Goal: Task Accomplishment & Management: Complete application form

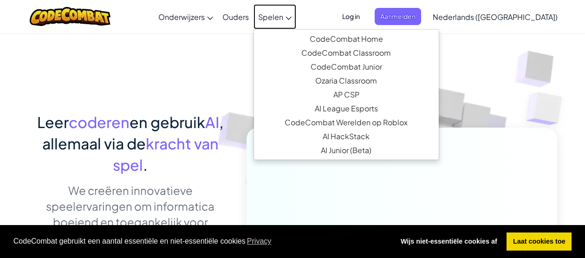
click at [283, 20] on span "Spelen" at bounding box center [270, 17] width 25 height 10
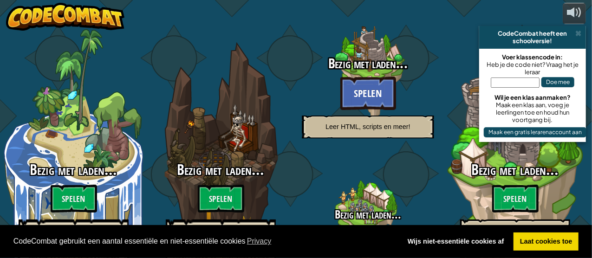
select select "nl-[GEOGRAPHIC_DATA]"
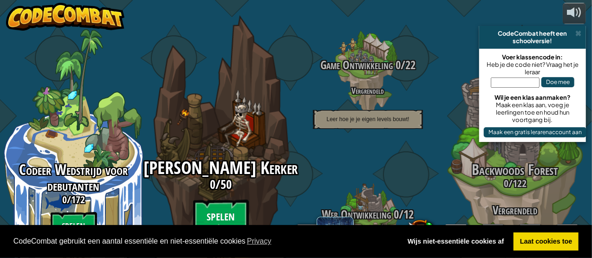
click at [233, 200] on btn "Spelen" at bounding box center [221, 216] width 56 height 33
select select "nl-[GEOGRAPHIC_DATA]"
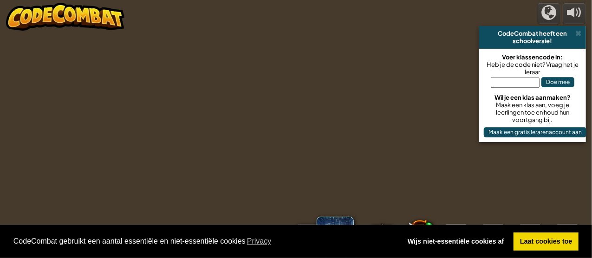
select select "nl-[GEOGRAPHIC_DATA]"
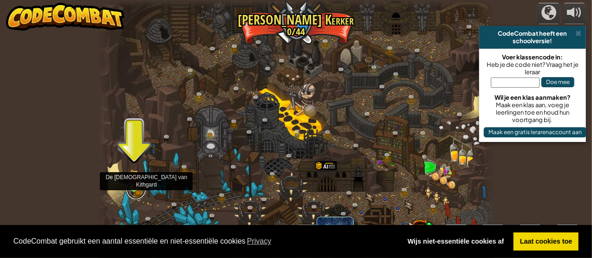
click at [134, 190] on link at bounding box center [136, 190] width 19 height 19
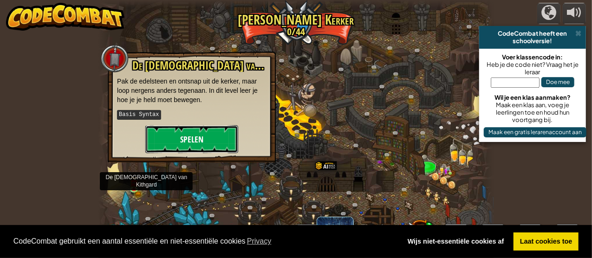
click at [188, 134] on button "Spelen" at bounding box center [191, 139] width 93 height 28
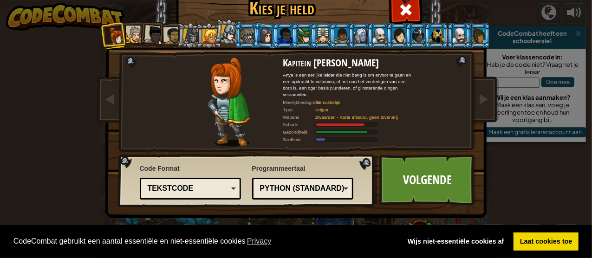
click at [240, 33] on div at bounding box center [247, 35] width 14 height 15
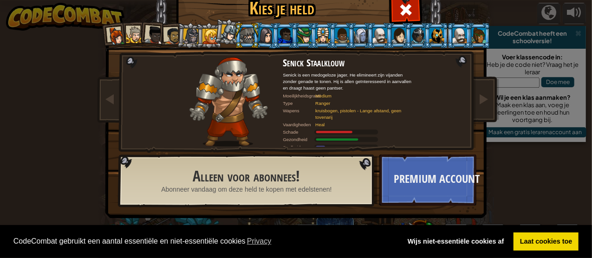
click at [223, 35] on div at bounding box center [229, 33] width 17 height 17
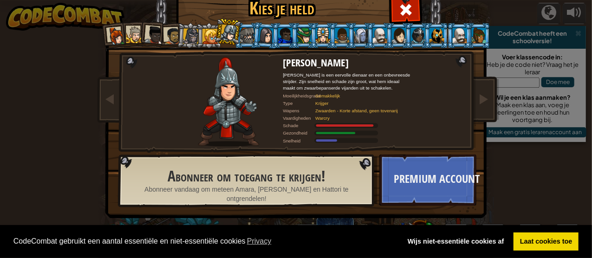
click at [205, 36] on div at bounding box center [209, 36] width 15 height 15
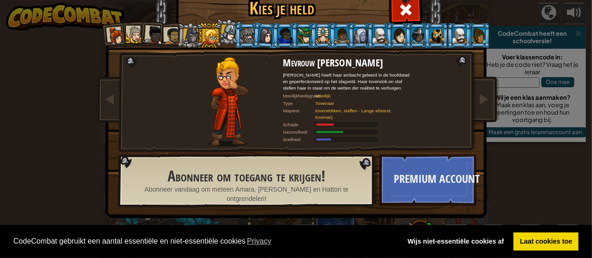
click at [187, 36] on div at bounding box center [191, 36] width 16 height 16
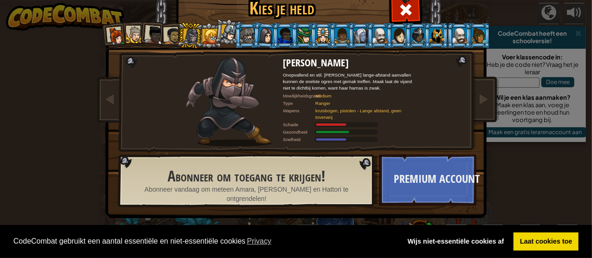
click at [169, 33] on div at bounding box center [172, 35] width 17 height 17
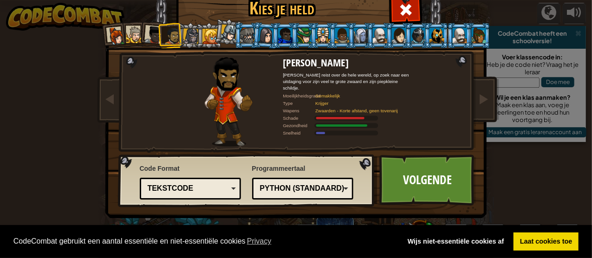
click at [148, 35] on div at bounding box center [153, 35] width 19 height 19
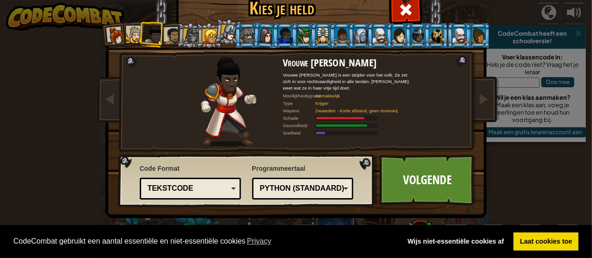
click at [131, 35] on div at bounding box center [134, 34] width 17 height 17
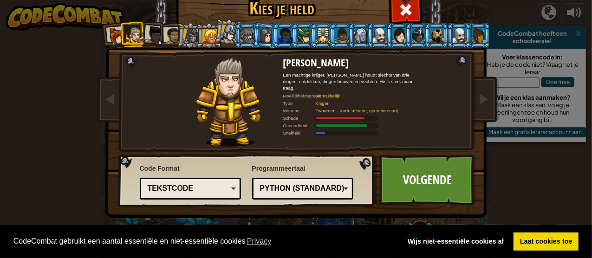
click at [109, 37] on div at bounding box center [116, 36] width 19 height 19
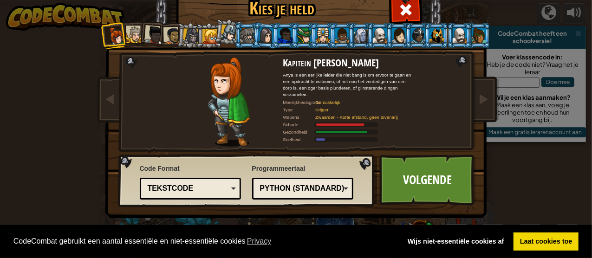
click at [221, 33] on div at bounding box center [229, 33] width 17 height 17
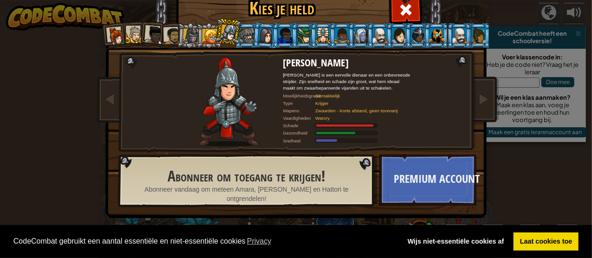
click at [208, 40] on div at bounding box center [209, 36] width 15 height 15
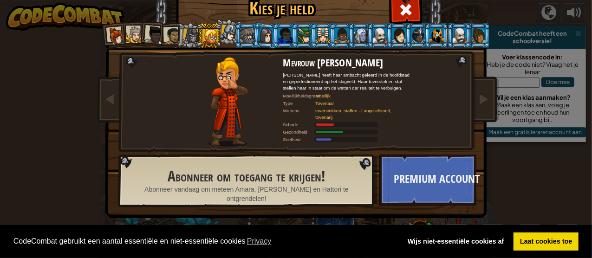
click at [186, 39] on div at bounding box center [191, 36] width 16 height 16
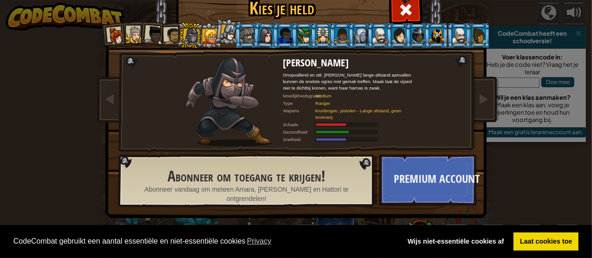
click at [164, 38] on div at bounding box center [172, 35] width 17 height 17
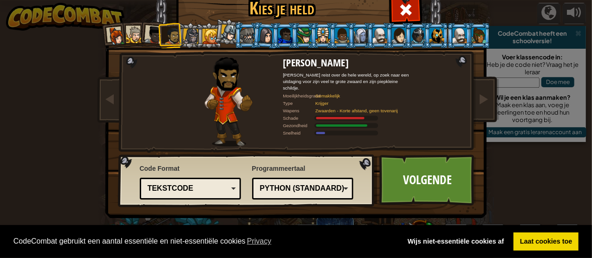
click at [144, 35] on div at bounding box center [153, 35] width 19 height 19
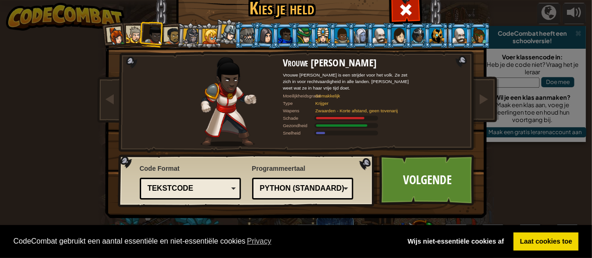
click at [177, 32] on li at bounding box center [190, 35] width 26 height 26
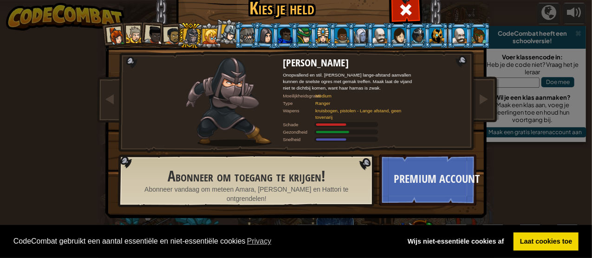
click at [172, 37] on div at bounding box center [172, 35] width 17 height 17
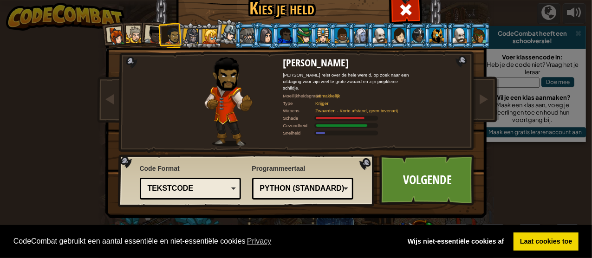
click at [151, 37] on div at bounding box center [153, 35] width 19 height 19
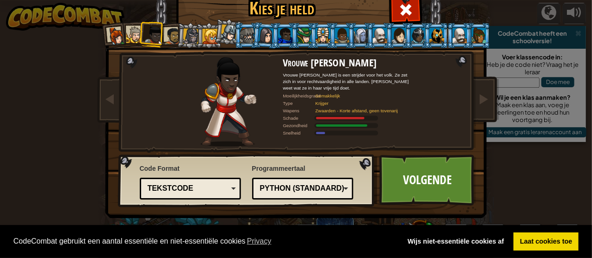
click at [126, 32] on div at bounding box center [134, 34] width 17 height 17
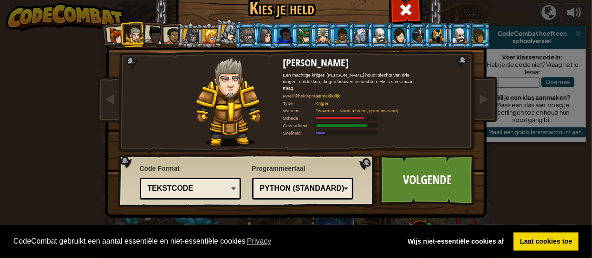
click at [116, 29] on div at bounding box center [116, 36] width 19 height 19
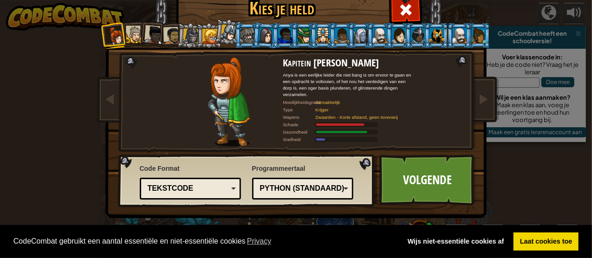
click at [140, 31] on li at bounding box center [151, 33] width 27 height 27
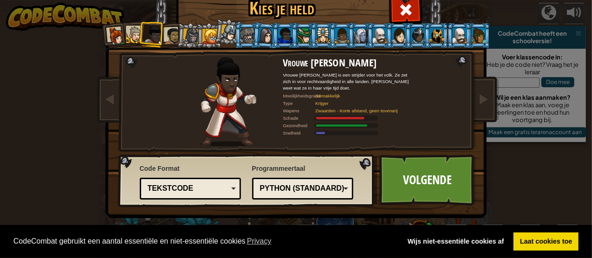
click at [168, 28] on div at bounding box center [172, 35] width 17 height 17
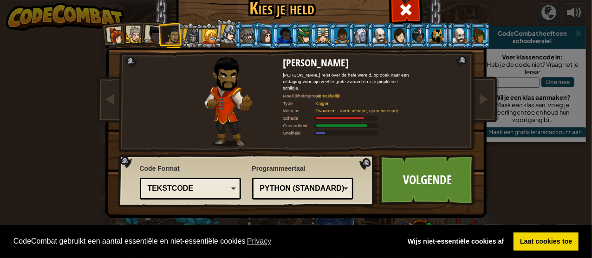
click at [149, 33] on div at bounding box center [153, 35] width 19 height 19
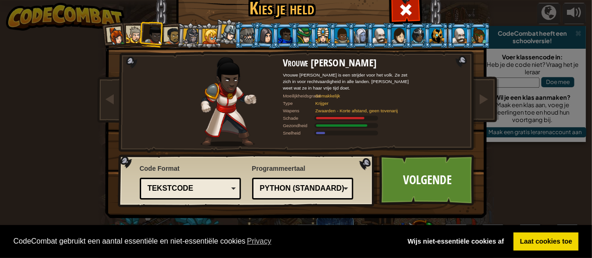
click at [123, 40] on li at bounding box center [114, 35] width 27 height 27
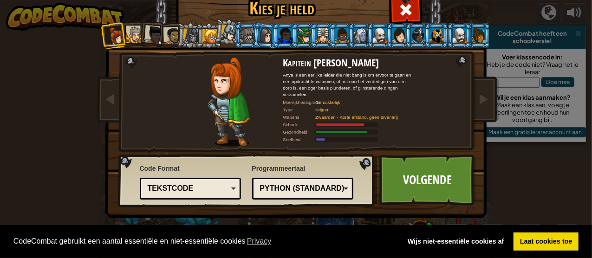
click at [129, 38] on div at bounding box center [134, 34] width 17 height 17
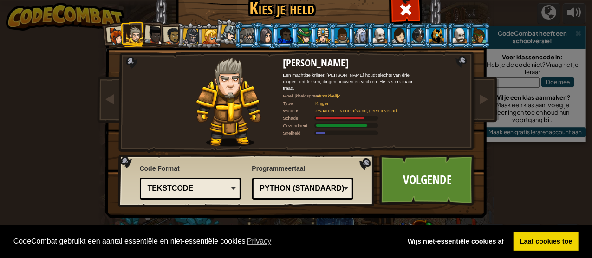
click at [150, 36] on div at bounding box center [153, 35] width 19 height 19
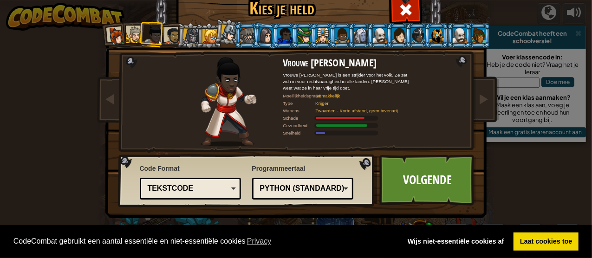
click at [127, 34] on div at bounding box center [134, 34] width 17 height 17
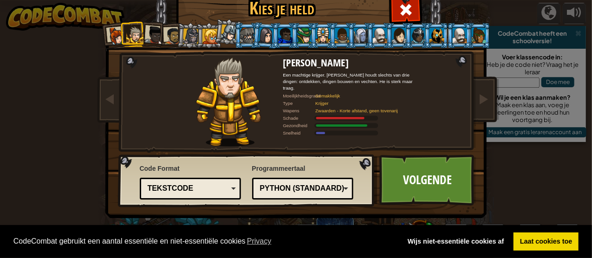
click at [149, 34] on div at bounding box center [153, 35] width 19 height 19
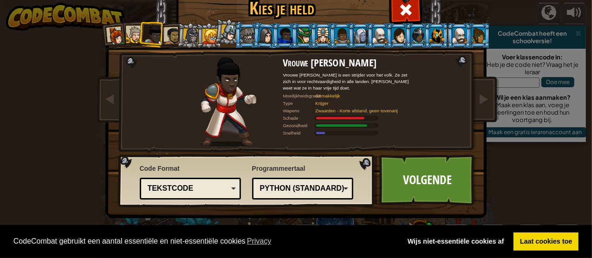
click at [126, 33] on div at bounding box center [134, 34] width 17 height 17
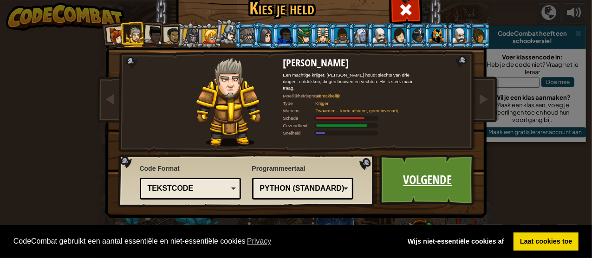
click at [437, 163] on link "Volgende" at bounding box center [427, 180] width 97 height 51
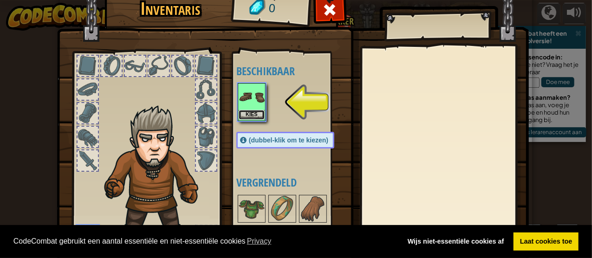
click at [252, 115] on button "Kies" at bounding box center [252, 115] width 26 height 10
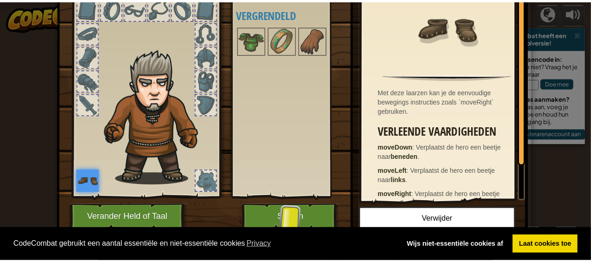
scroll to position [62, 0]
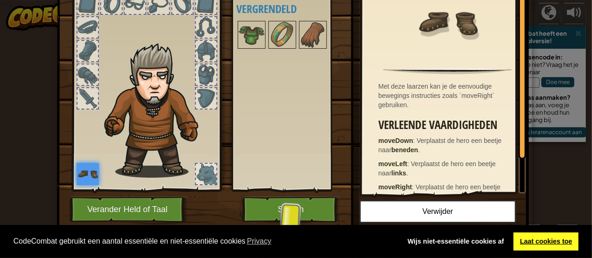
click at [541, 240] on link "Laat cookies toe" at bounding box center [545, 242] width 65 height 19
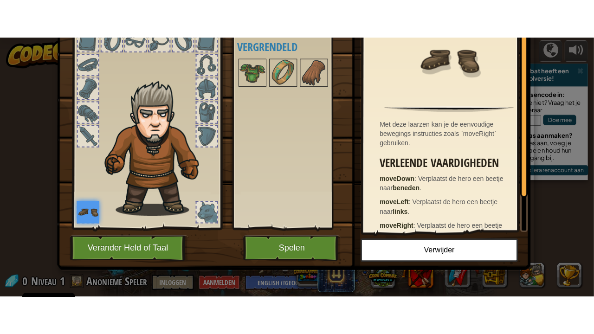
scroll to position [58, 0]
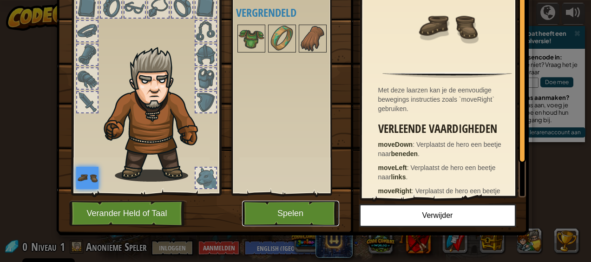
click at [276, 215] on button "Spelen" at bounding box center [290, 214] width 97 height 26
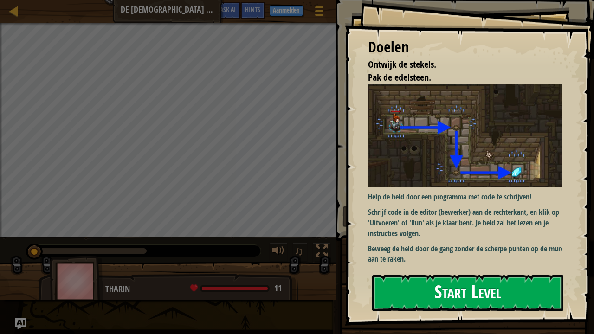
click at [405, 258] on button "Start Level" at bounding box center [467, 293] width 191 height 37
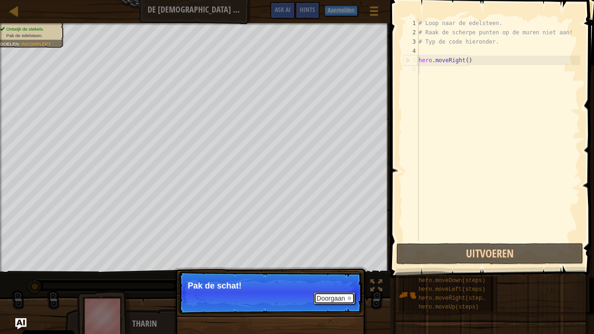
click at [335, 258] on button "Doorgaan" at bounding box center [334, 298] width 41 height 12
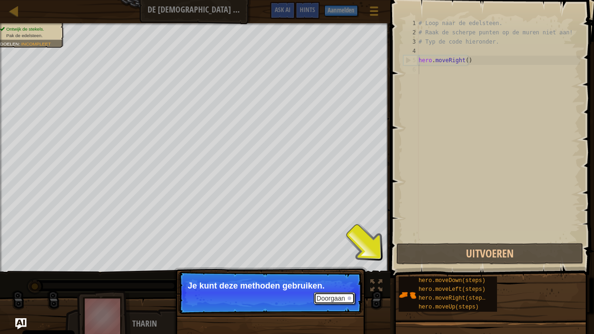
click at [341, 258] on button "Doorgaan" at bounding box center [334, 298] width 41 height 12
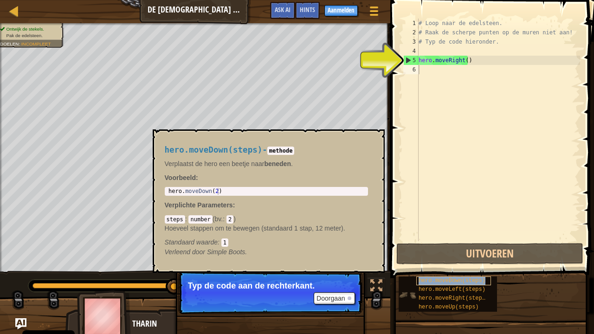
click at [447, 258] on span "hero.moveDown(steps)" at bounding box center [452, 281] width 67 height 6
click at [449, 258] on span "hero.moveDown(steps)" at bounding box center [452, 281] width 67 height 6
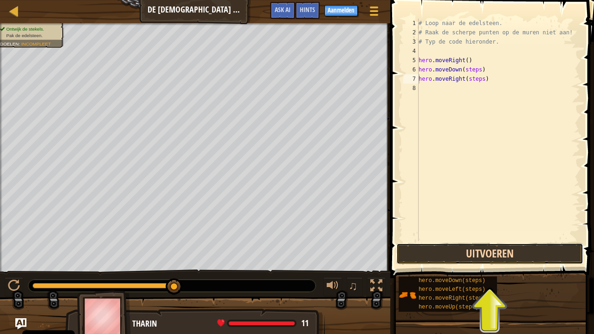
click at [467, 252] on button "Uitvoeren" at bounding box center [489, 253] width 187 height 21
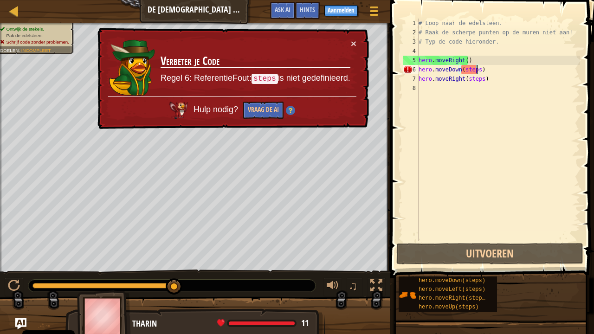
click at [475, 71] on div "# Loop naar de edelsteen. # Raak de scherpe punten op de muren niet aan! # Typ …" at bounding box center [498, 139] width 163 height 241
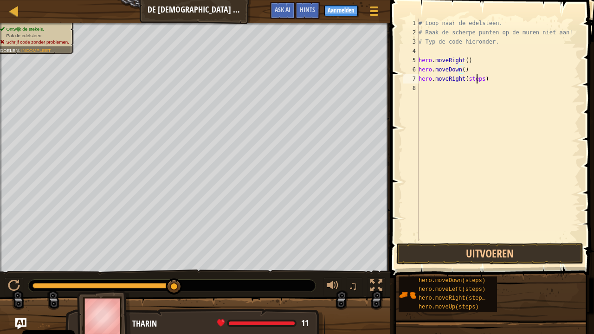
click at [478, 78] on div "# Loop naar de edelsteen. # Raak de scherpe punten op de muren niet aan! # Typ …" at bounding box center [498, 139] width 163 height 241
click at [479, 78] on div "# Loop naar de edelsteen. # Raak de scherpe punten op de muren niet aan! # Typ …" at bounding box center [498, 139] width 163 height 241
type textarea "hero.moveRight()"
click at [477, 256] on button "Uitvoeren" at bounding box center [489, 253] width 187 height 21
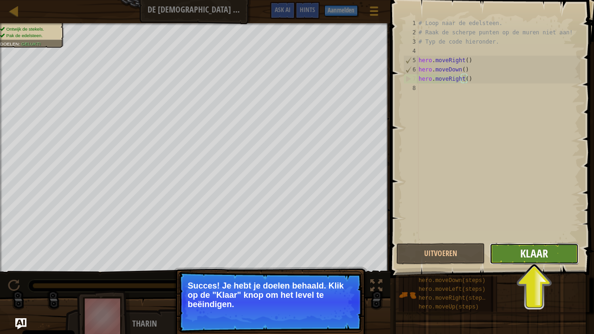
click at [537, 253] on span "Klaar" at bounding box center [534, 253] width 28 height 15
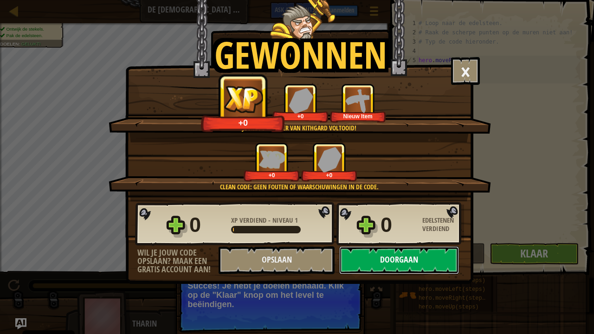
click at [395, 258] on button "Doorgaan" at bounding box center [399, 261] width 120 height 28
select select "nl-[GEOGRAPHIC_DATA]"
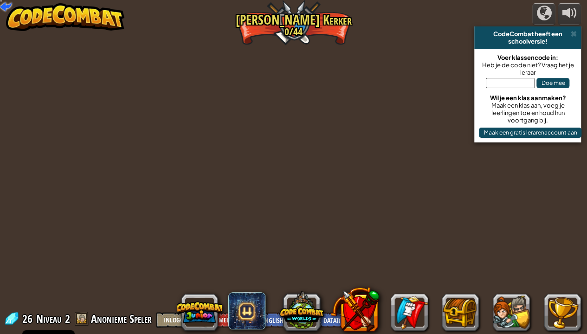
select select "nl-[GEOGRAPHIC_DATA]"
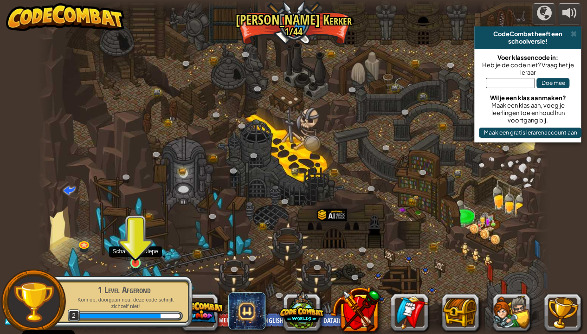
click at [136, 258] on img at bounding box center [135, 249] width 13 height 29
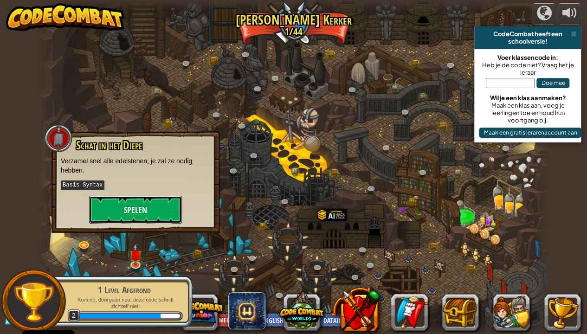
click at [148, 206] on button "Spelen" at bounding box center [135, 210] width 93 height 28
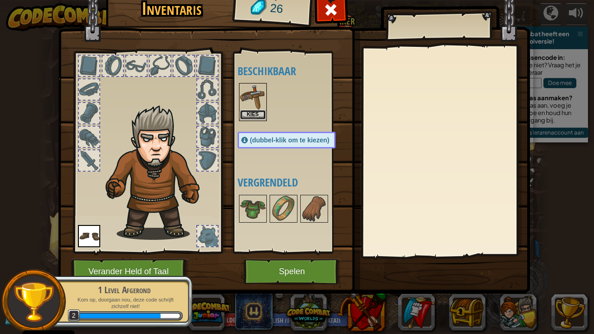
click at [254, 110] on button "Kies" at bounding box center [253, 115] width 26 height 10
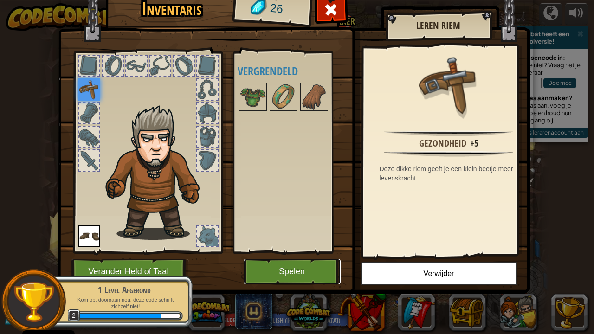
click at [279, 258] on button "Spelen" at bounding box center [292, 272] width 97 height 26
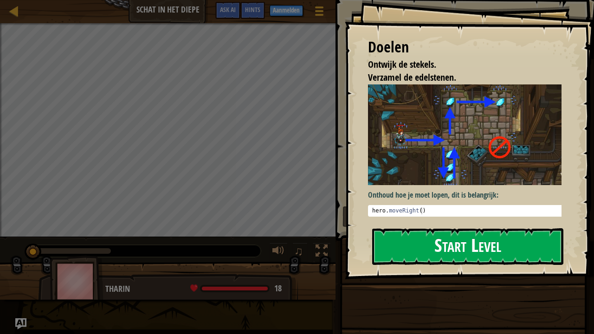
click at [418, 252] on button "Start Level" at bounding box center [467, 246] width 191 height 37
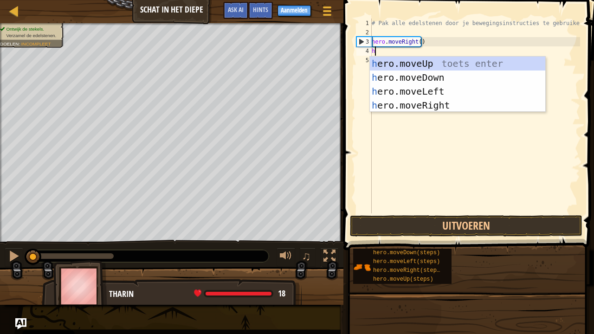
type textarea "her"
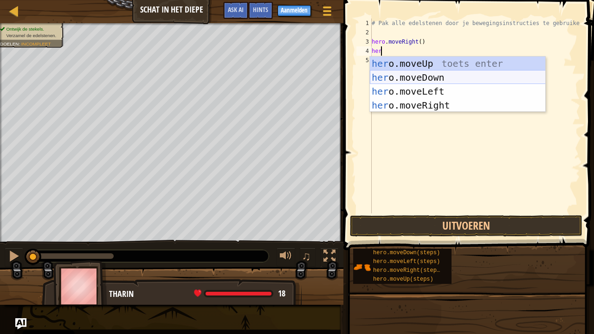
click at [407, 74] on div "her o.moveUp toets enter her o.moveDown toets enter her o.moveLeft toets enter …" at bounding box center [458, 99] width 176 height 84
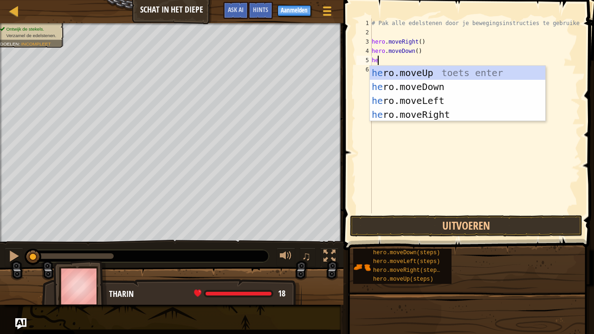
type textarea "her"
click at [416, 70] on div "her o.moveUp toets enter her o.moveDown toets enter her o.moveLeft toets enter …" at bounding box center [458, 108] width 176 height 84
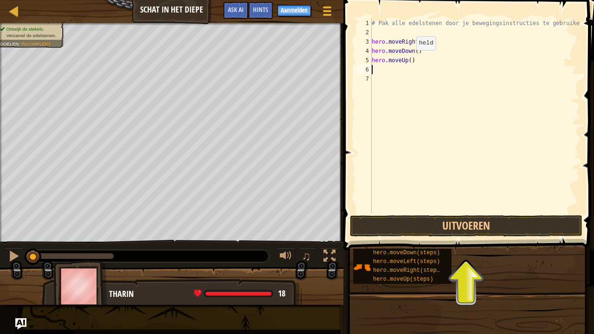
click at [409, 59] on div "# Pak alle edelstenen door je bewegingsinstructies te gebruiken. hero . moveRig…" at bounding box center [475, 126] width 210 height 214
type textarea "hero.moveUp(2)"
click at [394, 76] on div "# Pak alle edelstenen door je bewegingsinstructies te gebruiken. hero . moveRig…" at bounding box center [475, 126] width 210 height 214
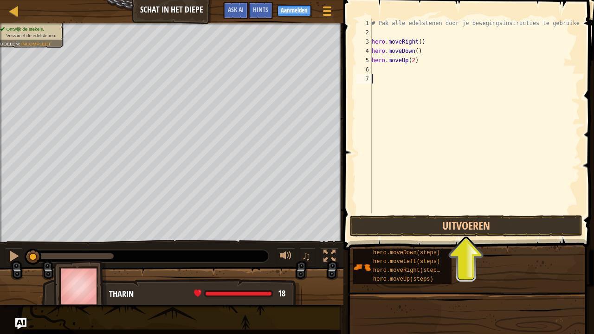
click at [391, 70] on div "# Pak alle edelstenen door je bewegingsinstructies te gebruiken. hero . moveRig…" at bounding box center [475, 126] width 210 height 214
type textarea "h"
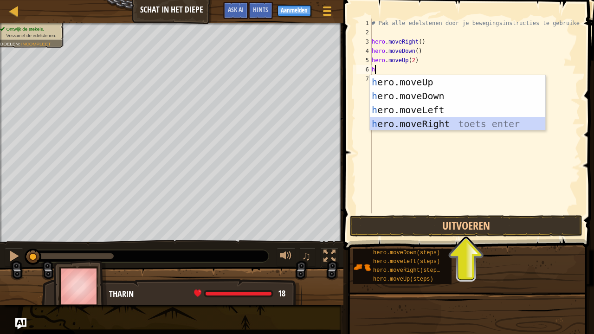
click at [430, 126] on div "h ero.moveUp toets enter h ero.moveDown toets enter h ero.moveLeft toets enter …" at bounding box center [458, 117] width 176 height 84
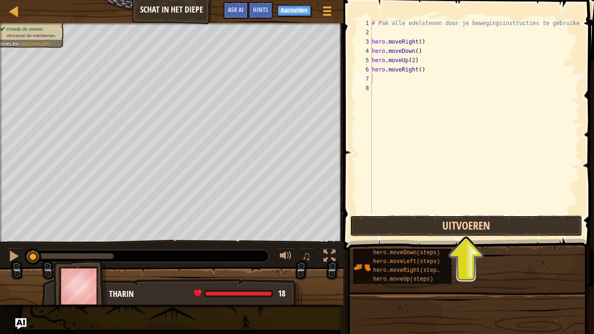
click at [458, 222] on button "Uitvoeren" at bounding box center [466, 225] width 233 height 21
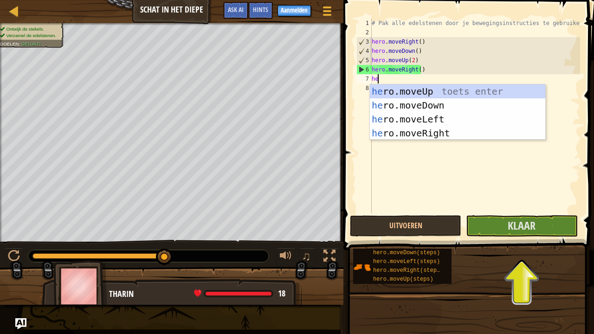
type textarea "her"
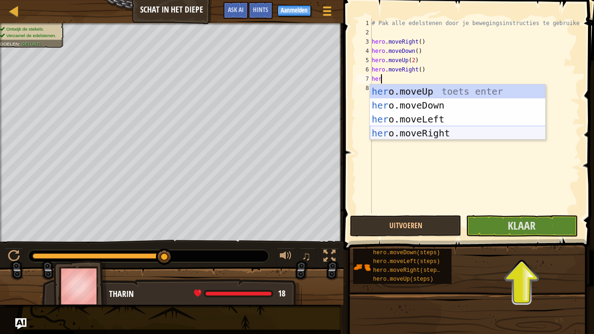
click at [431, 136] on div "her o.moveUp toets enter her o.moveDown toets enter her o.moveLeft toets enter …" at bounding box center [458, 126] width 176 height 84
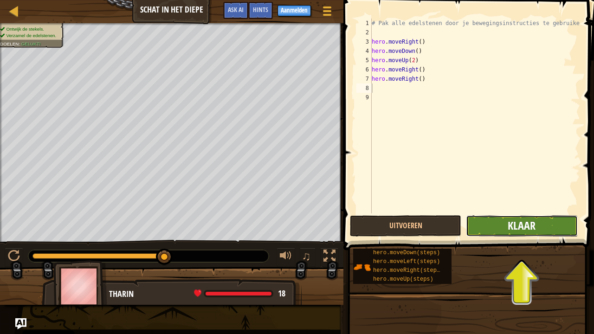
click at [517, 232] on span "Klaar" at bounding box center [522, 225] width 28 height 15
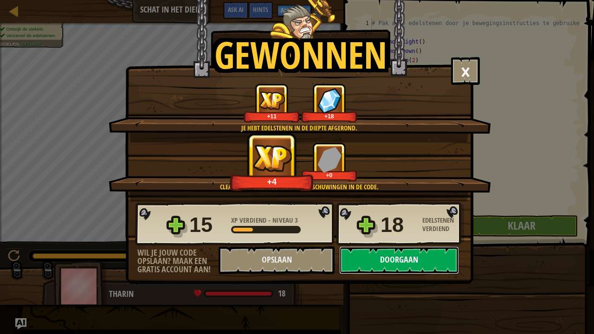
click at [399, 256] on button "Doorgaan" at bounding box center [399, 261] width 120 height 28
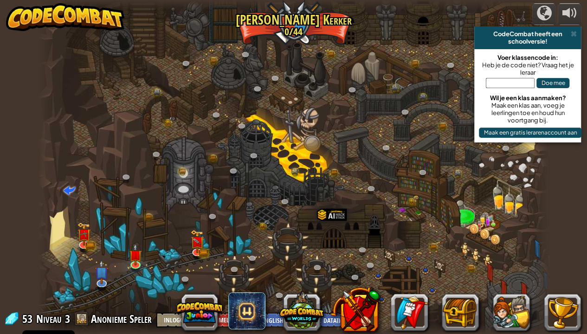
select select "nl-[GEOGRAPHIC_DATA]"
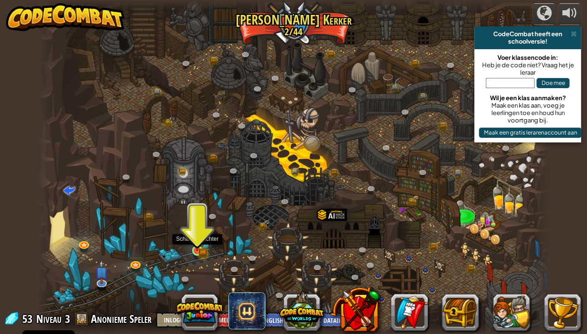
click at [199, 247] on img at bounding box center [197, 238] width 13 height 28
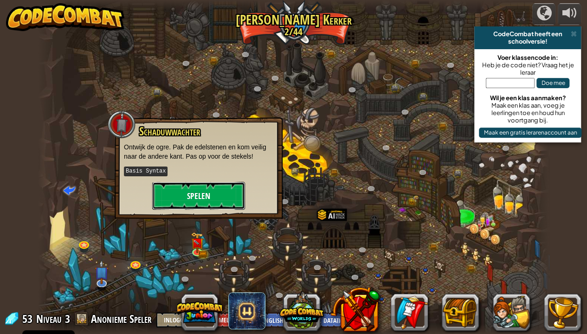
click at [192, 192] on button "Spelen" at bounding box center [198, 196] width 93 height 28
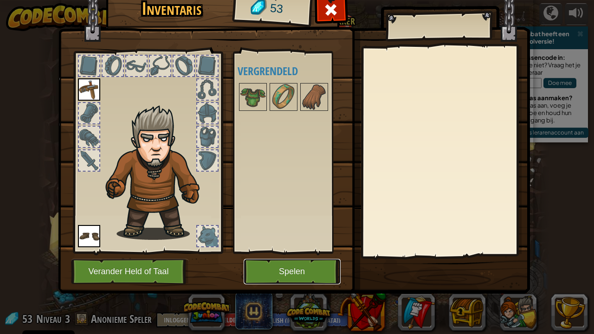
click at [263, 258] on button "Spelen" at bounding box center [292, 272] width 97 height 26
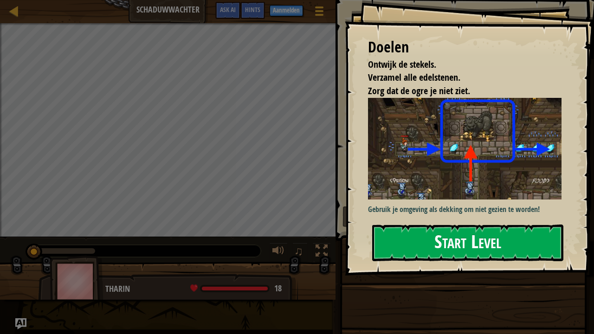
click at [434, 243] on button "Start Level" at bounding box center [467, 243] width 191 height 37
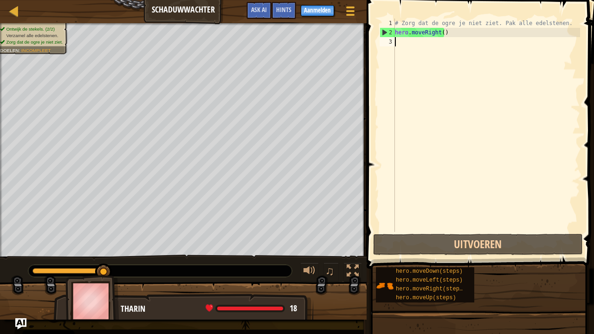
scroll to position [4, 0]
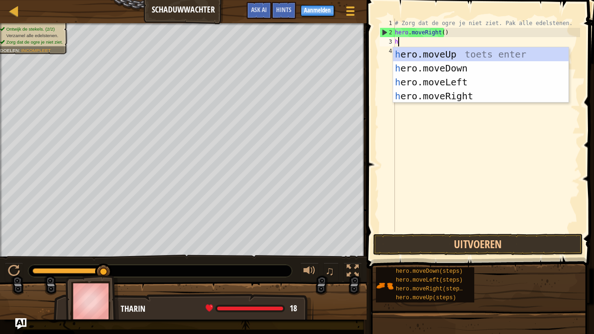
type textarea "her"
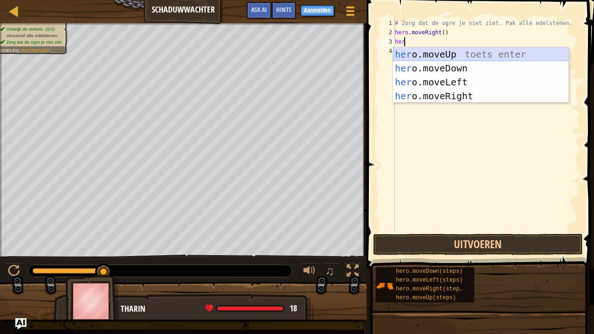
click at [439, 50] on div "her o.moveUp toets enter her o.moveDown toets enter her o.moveLeft toets enter …" at bounding box center [481, 89] width 176 height 84
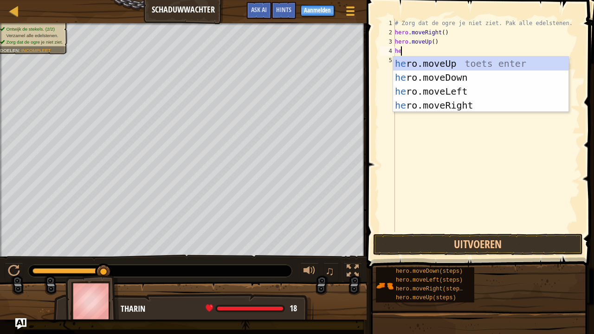
type textarea "her"
click at [444, 105] on div "her o.moveUp toets enter her o.moveDown toets enter her o.moveLeft toets enter …" at bounding box center [481, 99] width 176 height 84
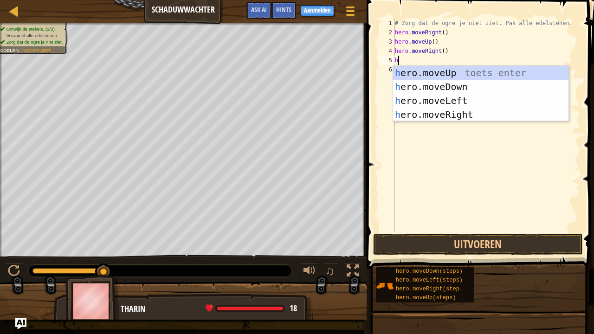
type textarea "he"
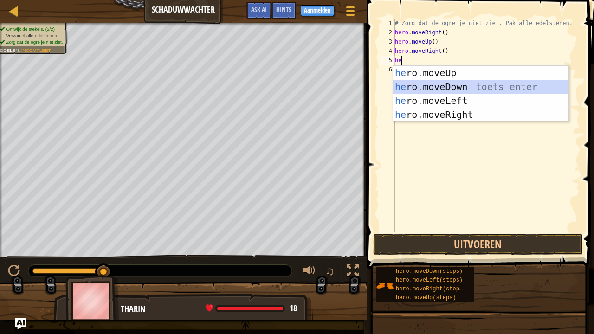
click at [439, 85] on div "he ro.moveUp toets enter he ro.moveDown toets enter he ro.moveLeft toets enter …" at bounding box center [481, 108] width 176 height 84
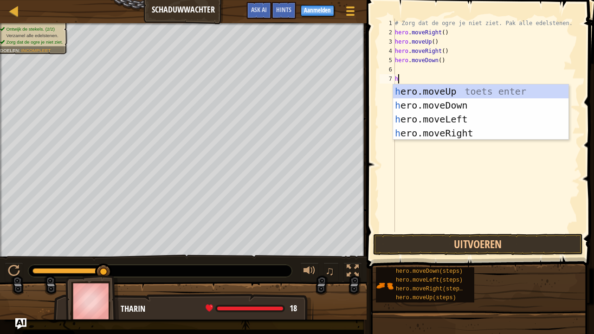
click at [439, 0] on body "Cookie Policy CodeCombat gebruikt een aantal essentiële en niet-essentiële cook…" at bounding box center [297, 0] width 594 height 0
type textarea "her"
click at [461, 134] on div "her o.moveUp toets enter her o.moveDown toets enter her o.moveLeft toets enter …" at bounding box center [481, 126] width 176 height 84
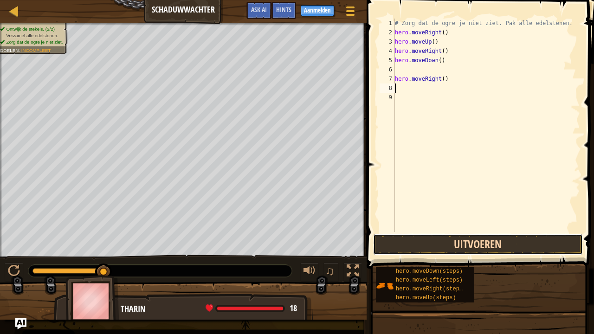
click at [478, 241] on button "Uitvoeren" at bounding box center [478, 244] width 210 height 21
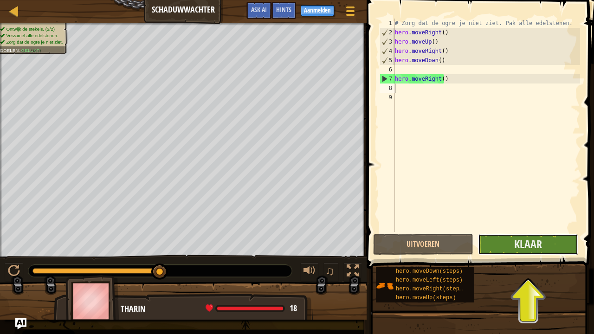
click at [526, 252] on button "Klaar" at bounding box center [528, 244] width 100 height 21
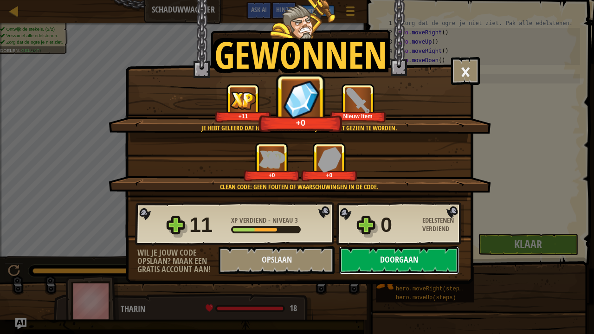
click at [412, 254] on button "Doorgaan" at bounding box center [399, 261] width 120 height 28
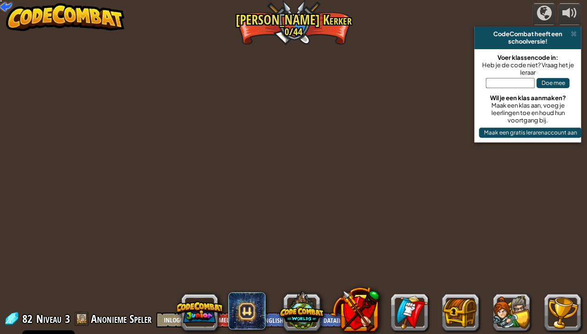
select select "nl-[GEOGRAPHIC_DATA]"
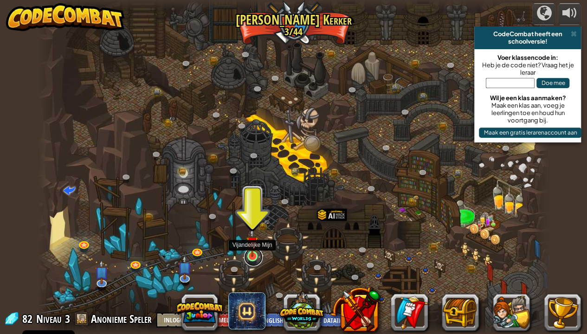
click at [255, 258] on link at bounding box center [253, 257] width 19 height 19
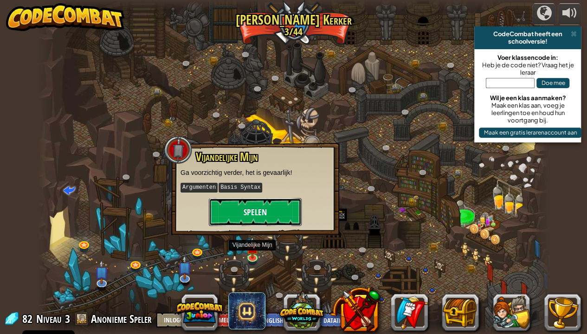
click at [274, 212] on button "Spelen" at bounding box center [255, 212] width 93 height 28
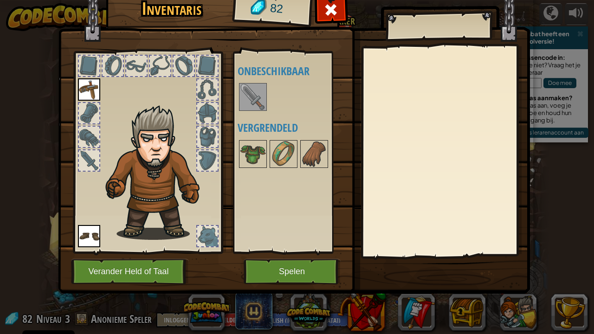
click at [249, 97] on img at bounding box center [253, 97] width 26 height 26
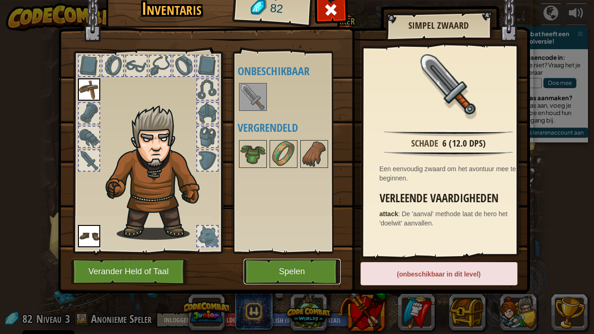
click at [310, 258] on button "Spelen" at bounding box center [292, 272] width 97 height 26
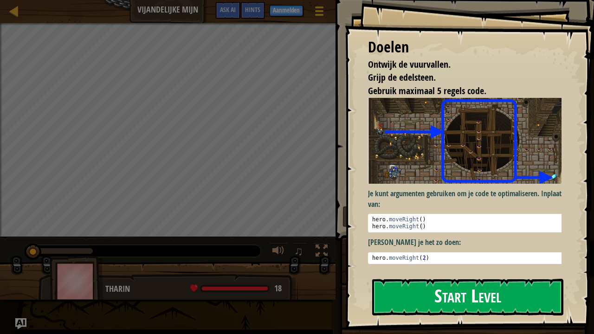
click at [394, 258] on button "Start Level" at bounding box center [467, 297] width 191 height 37
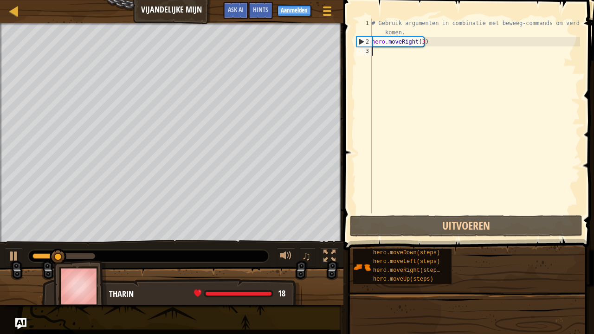
click at [378, 57] on div "# Gebruik argumenten in combinatie met beweeg-commands om verder te komen. hero…" at bounding box center [475, 130] width 210 height 223
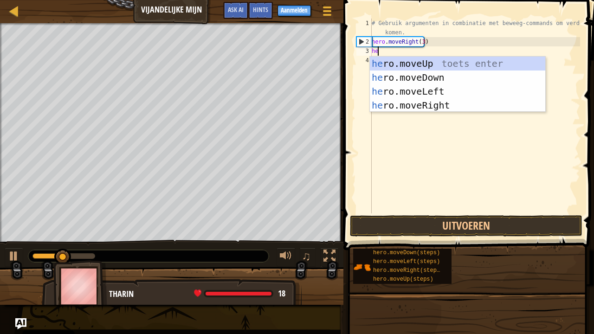
type textarea "her"
click at [411, 64] on div "her o.moveUp toets enter her o.moveDown toets enter her o.moveLeft toets enter …" at bounding box center [458, 99] width 176 height 84
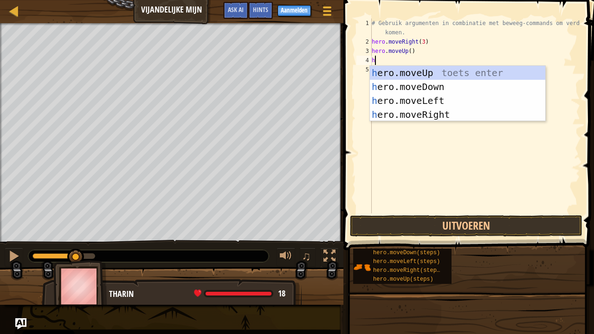
type textarea "her"
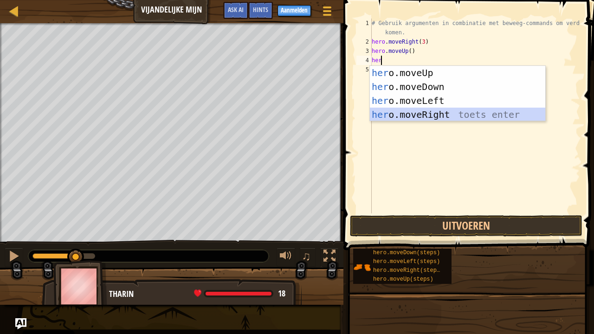
click at [412, 112] on div "her o.moveUp toets enter her o.moveDown toets enter her o.moveLeft toets enter …" at bounding box center [458, 108] width 176 height 84
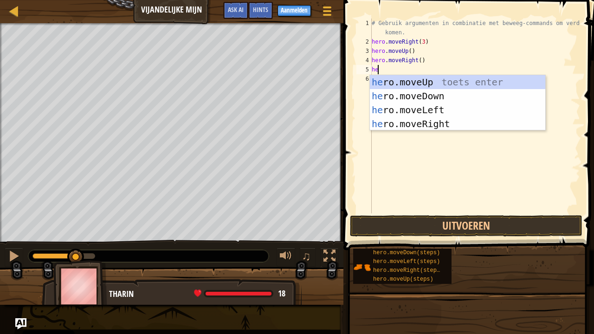
type textarea "her"
click at [419, 97] on div "her o.moveUp toets enter her o.moveDown toets enter her o.moveLeft toets enter …" at bounding box center [458, 117] width 176 height 84
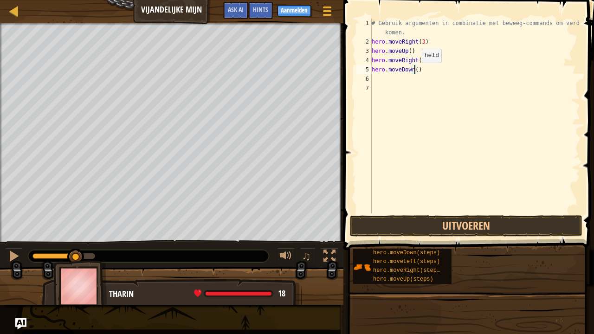
click at [414, 71] on div "# Gebruik argumenten in combinatie met beweeg-commands om verder te komen. hero…" at bounding box center [475, 130] width 210 height 223
type textarea "hero.moveDown(3)"
click at [404, 83] on div "# Gebruik argumenten in combinatie met beweeg-commands om verder te komen. hero…" at bounding box center [475, 130] width 210 height 223
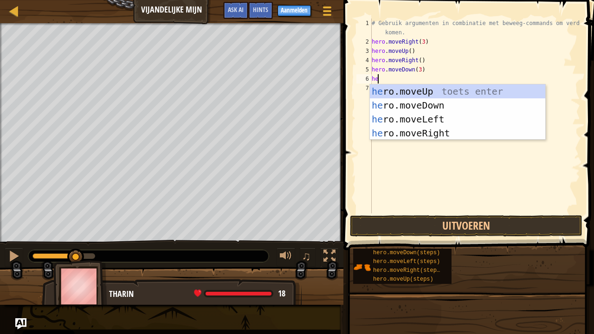
type textarea "her"
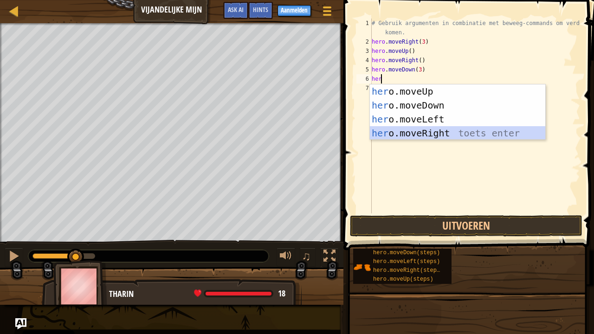
click at [425, 139] on div "her o.moveUp toets enter her o.moveDown toets enter her o.moveLeft toets enter …" at bounding box center [458, 126] width 176 height 84
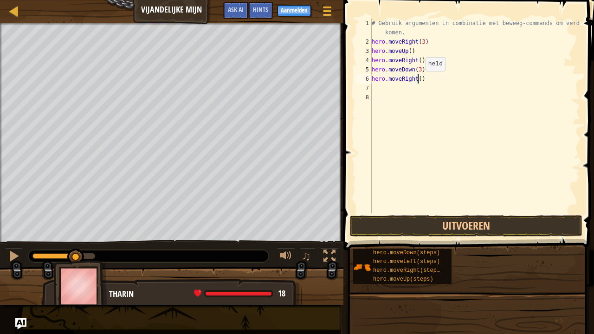
click at [418, 80] on div "# Gebruik argumenten in combinatie met beweeg-commands om verder te komen. hero…" at bounding box center [475, 130] width 210 height 223
type textarea "hero.moveRight(2)"
click at [456, 227] on button "Uitvoeren" at bounding box center [466, 225] width 233 height 21
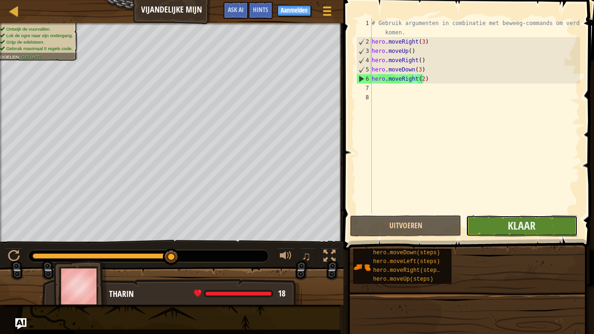
click at [481, 232] on button "Klaar" at bounding box center [521, 225] width 111 height 21
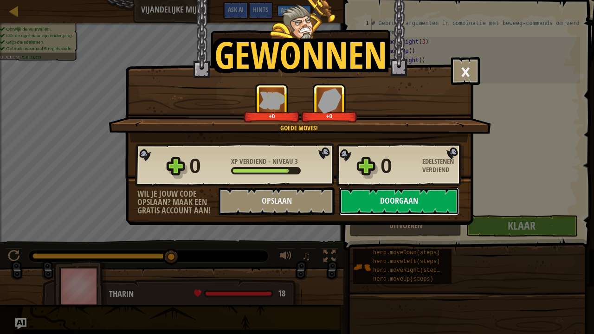
click at [392, 207] on button "Doorgaan" at bounding box center [399, 202] width 120 height 28
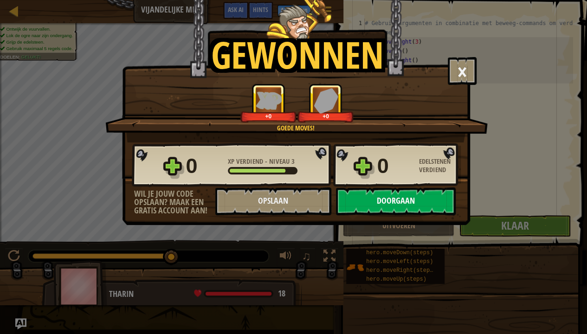
select select "nl-[GEOGRAPHIC_DATA]"
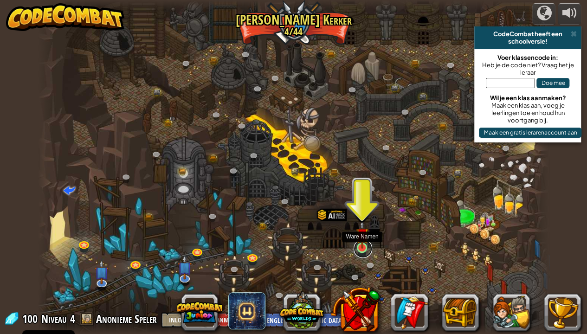
click at [369, 245] on link at bounding box center [363, 249] width 19 height 19
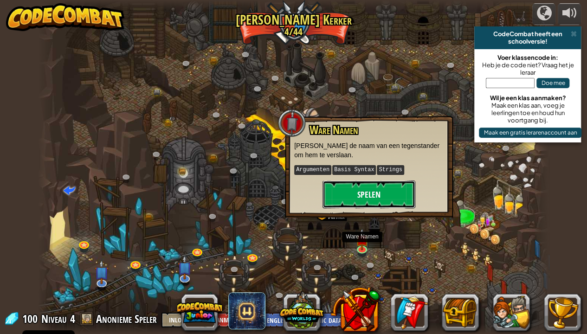
click at [384, 196] on button "Spelen" at bounding box center [369, 195] width 93 height 28
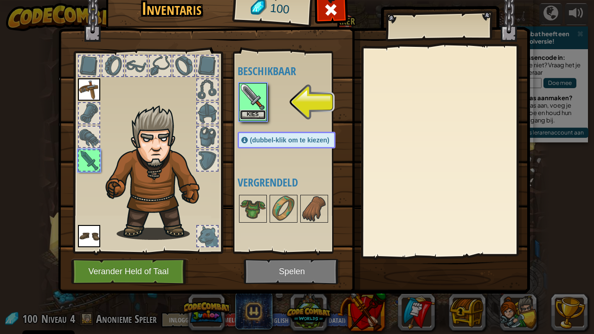
click at [251, 111] on button "Kies" at bounding box center [253, 115] width 26 height 10
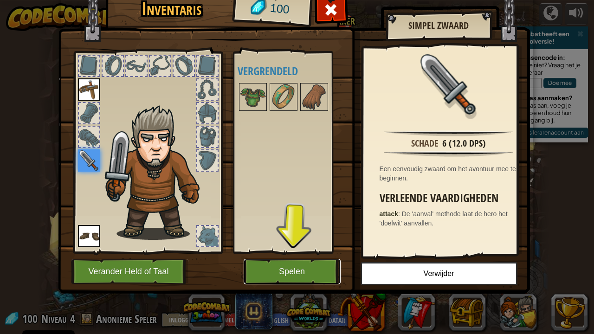
click at [309, 258] on button "Spelen" at bounding box center [292, 272] width 97 height 26
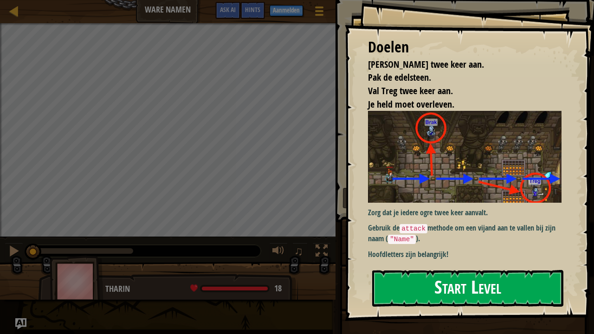
click at [443, 258] on button "Start Level" at bounding box center [467, 288] width 191 height 37
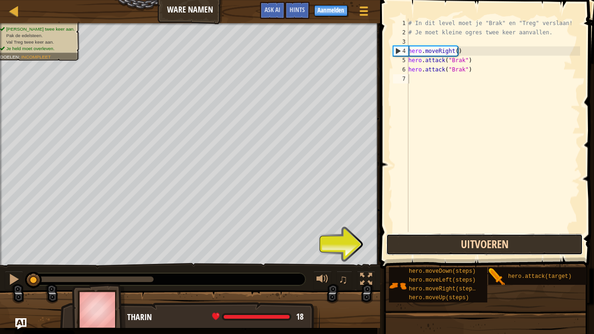
click at [479, 241] on button "Uitvoeren" at bounding box center [484, 244] width 197 height 21
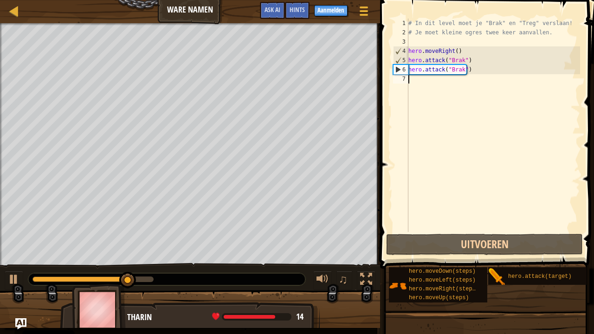
scroll to position [4, 0]
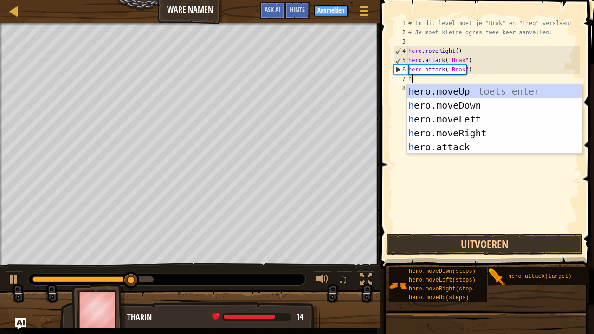
type textarea "her"
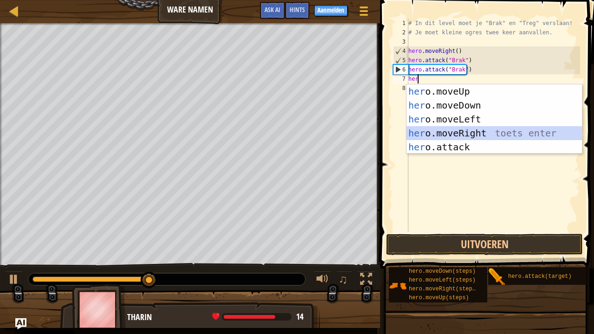
click at [458, 128] on div "her o.moveUp toets enter her o.moveDown toets enter her o.moveLeft toets enter …" at bounding box center [495, 132] width 176 height 97
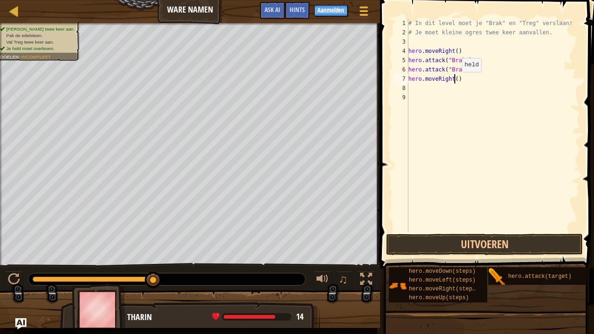
click at [454, 81] on div "# In dit level moet je "Brak" en "Treg" verslaan! # Je moet kleine ogres twee k…" at bounding box center [494, 135] width 174 height 232
type textarea "hero.moveRight(2)"
click at [425, 89] on div "# In dit level moet je "Brak" en "Treg" verslaan! # Je moet kleine ogres twee k…" at bounding box center [494, 135] width 174 height 232
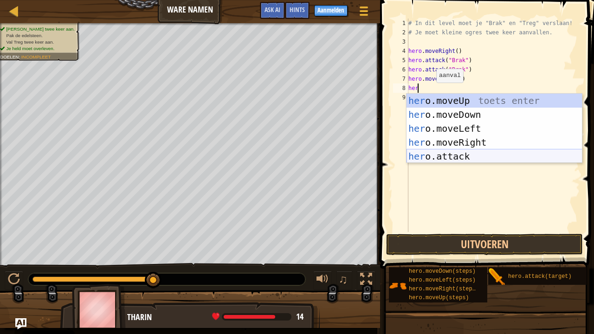
click at [464, 153] on div "her o.moveUp toets enter her o.moveDown toets enter her o.moveLeft toets enter …" at bounding box center [495, 142] width 176 height 97
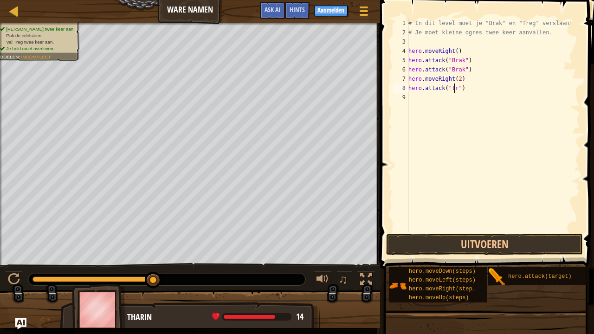
scroll to position [4, 4]
type textarea "hero.attack("treg")"
click at [434, 99] on div "# In dit level moet je "Brak" en "Treg" verslaan! # Je moet kleine ogres twee k…" at bounding box center [494, 135] width 174 height 232
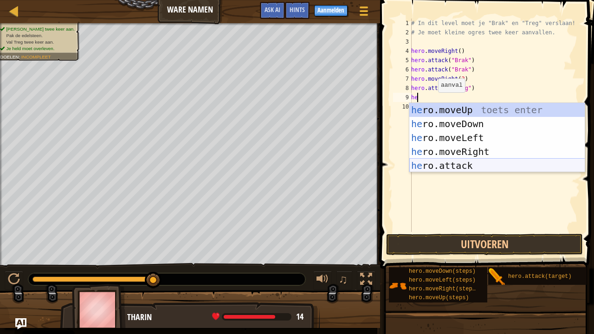
click at [437, 164] on div "he ro.moveUp toets enter he ro.moveDown toets enter he ro.moveLeft toets enter …" at bounding box center [497, 151] width 176 height 97
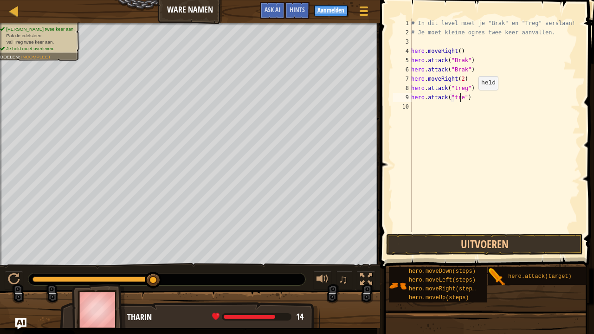
scroll to position [4, 4]
click at [483, 253] on button "Uitvoeren" at bounding box center [484, 244] width 197 height 21
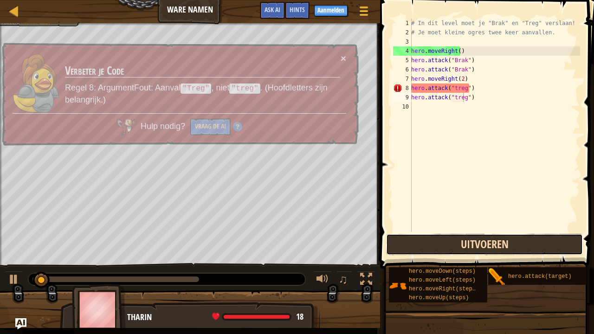
click at [483, 251] on button "Uitvoeren" at bounding box center [484, 244] width 197 height 21
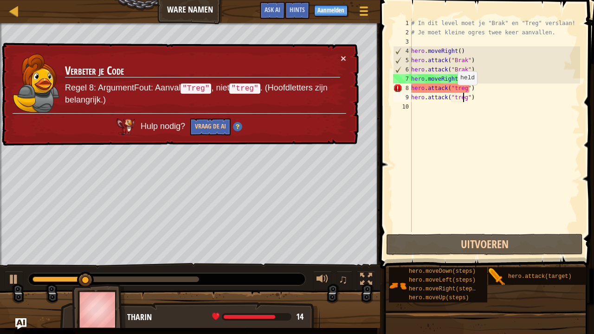
click at [453, 94] on div "# In dit level moet je "Brak" en "Treg" verslaan! # Je moet kleine ogres twee k…" at bounding box center [494, 135] width 171 height 232
click at [453, 95] on div "# In dit level moet je "Brak" en "Treg" verslaan! # Je moet kleine ogres twee k…" at bounding box center [494, 135] width 171 height 232
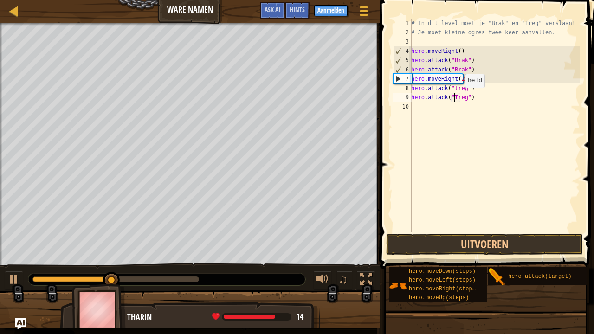
scroll to position [4, 4]
click at [455, 88] on div "# In dit level moet je "Brak" en "Treg" verslaan! # Je moet kleine ogres twee k…" at bounding box center [494, 135] width 171 height 232
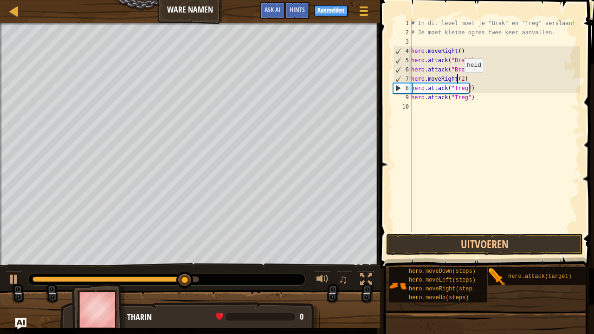
click at [459, 82] on div "# In dit level moet je "Brak" en "Treg" verslaan! # Je moet kleine ogres twee k…" at bounding box center [494, 135] width 171 height 232
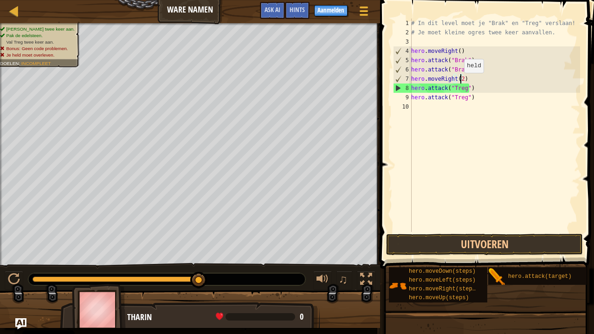
type textarea "hero.moveRight()"
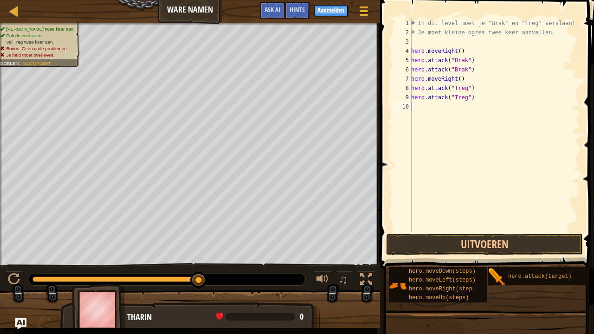
click at [418, 111] on div "# In dit level moet je "Brak" en "Treg" verslaan! # Je moet kleine ogres twee k…" at bounding box center [494, 135] width 171 height 232
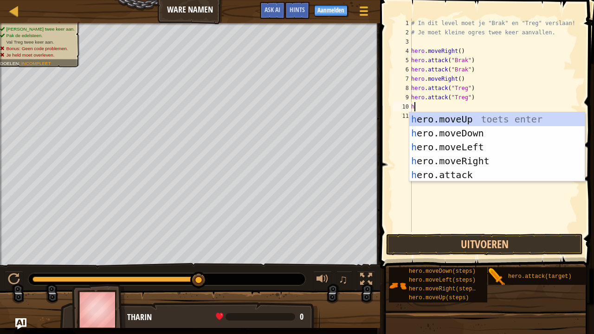
type textarea "he"
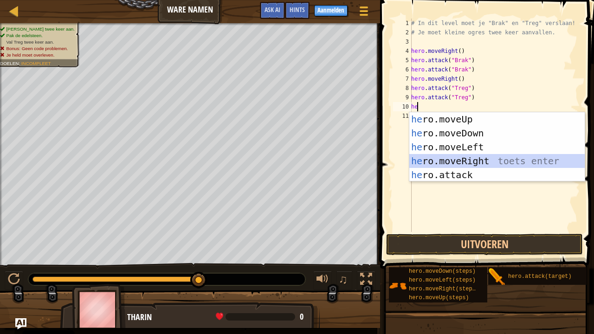
click at [433, 156] on div "he ro.moveUp toets enter he ro.moveDown toets enter he ro.moveLeft toets enter …" at bounding box center [497, 160] width 176 height 97
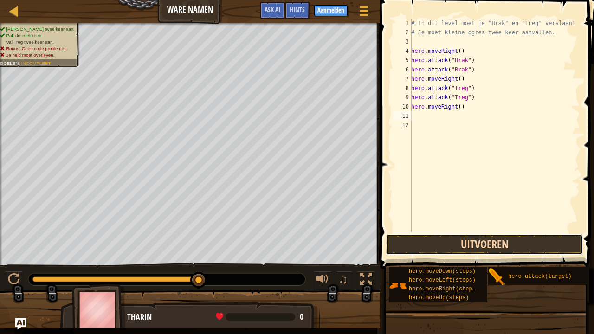
click at [473, 245] on button "Uitvoeren" at bounding box center [484, 244] width 197 height 21
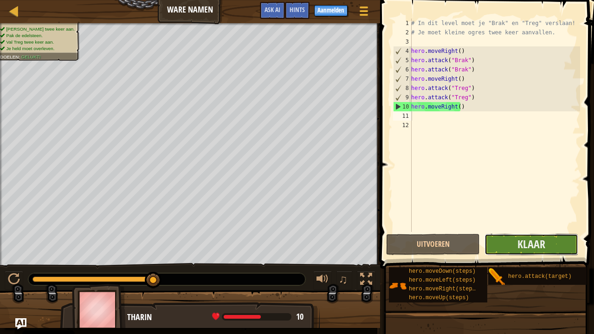
click at [514, 252] on button "Klaar" at bounding box center [532, 244] width 94 height 21
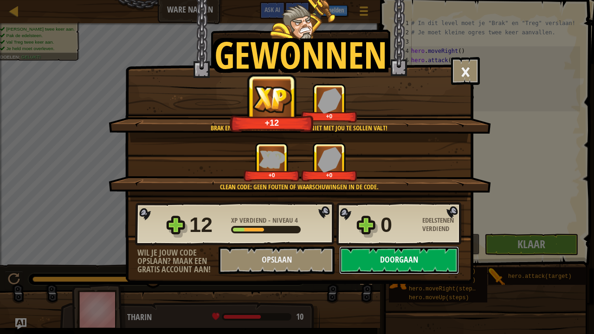
click at [379, 256] on button "Doorgaan" at bounding box center [399, 261] width 120 height 28
select select "nl-[GEOGRAPHIC_DATA]"
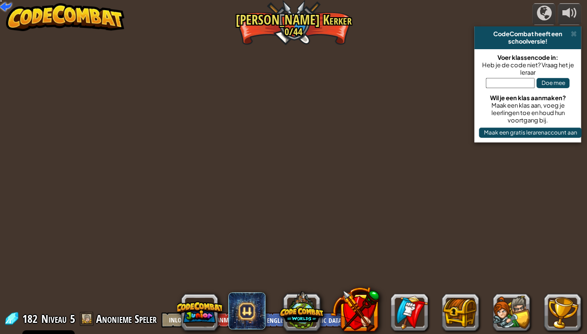
select select "nl-[GEOGRAPHIC_DATA]"
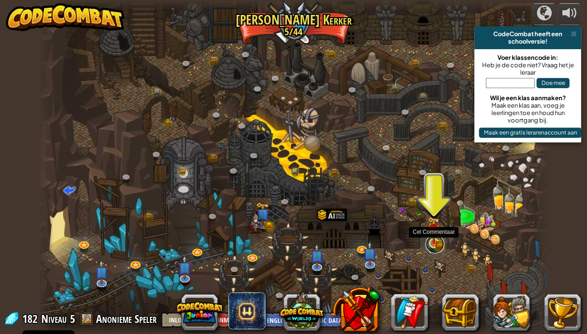
click at [436, 244] on link at bounding box center [435, 244] width 19 height 19
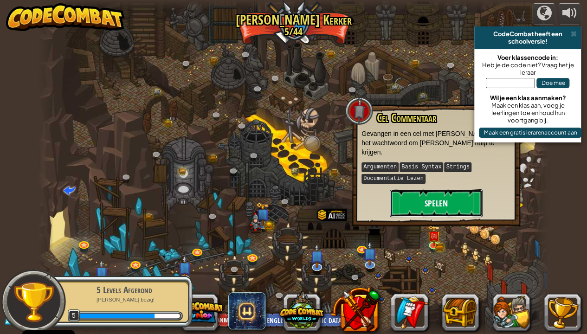
click at [435, 205] on button "Spelen" at bounding box center [436, 203] width 93 height 28
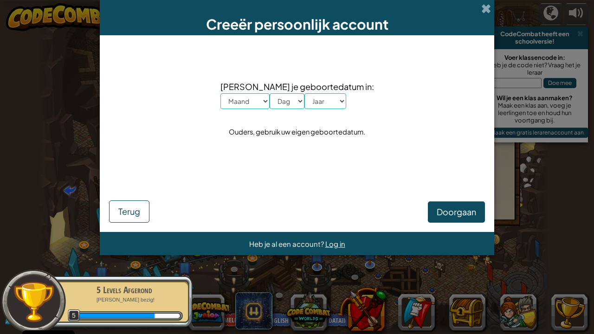
click at [270, 104] on select "Maand Januari Februari Maart April Mei Juni Juli Augustus September Oktober Nov…" at bounding box center [245, 101] width 49 height 16
select select "2"
click at [234, 93] on select "Maand Januari Februari Maart April Mei Juni Juli Augustus September Oktober Nov…" at bounding box center [245, 101] width 49 height 16
click at [300, 101] on select "Dag 1 2 3 4 5 6 7 8 9 10 11 12 13 14 15 16 17 18 19 20 21 22 23 24 25 26 27 28 …" at bounding box center [287, 101] width 35 height 16
select select "1"
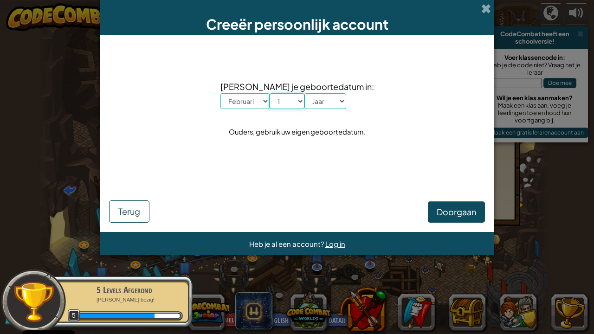
click at [283, 93] on select "Dag 1 2 3 4 5 6 7 8 9 10 11 12 13 14 15 16 17 18 19 20 21 22 23 24 25 26 27 28 …" at bounding box center [287, 101] width 35 height 16
click at [327, 104] on select "Jaar 2025 2024 2023 2022 2021 2020 2019 2018 2017 2016 2015 2014 2013 2012 2011…" at bounding box center [326, 101] width 42 height 16
select select "2014"
click at [318, 93] on select "Jaar 2025 2024 2023 2022 2021 2020 2019 2018 2017 2016 2015 2014 2013 2012 2011…" at bounding box center [326, 101] width 42 height 16
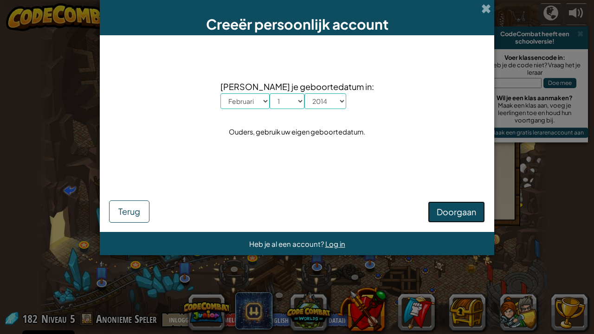
click at [444, 208] on span "Doorgaan" at bounding box center [456, 212] width 39 height 11
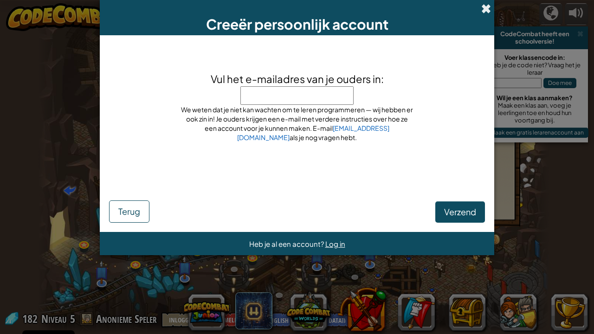
click at [485, 8] on span at bounding box center [486, 9] width 10 height 10
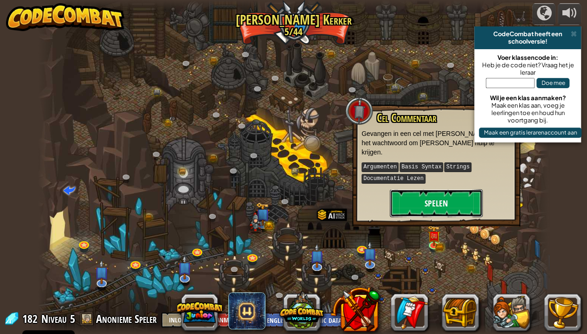
click at [430, 200] on button "Spelen" at bounding box center [436, 203] width 93 height 28
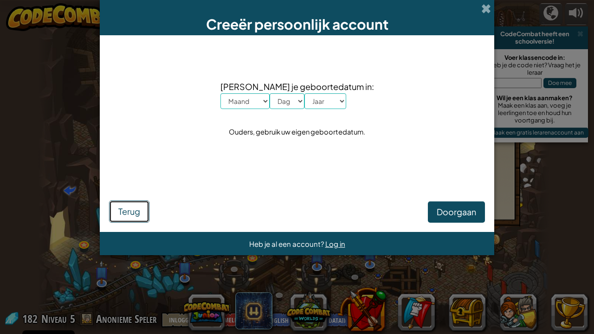
click at [141, 218] on button "Terug" at bounding box center [129, 212] width 40 height 22
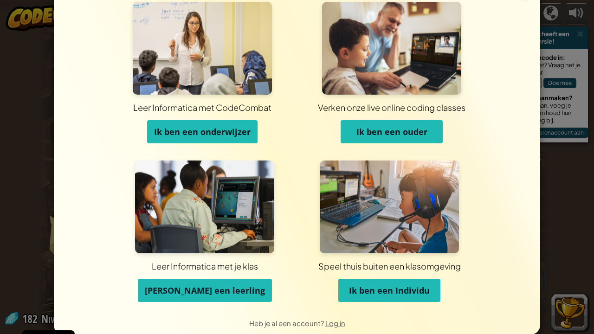
scroll to position [23, 0]
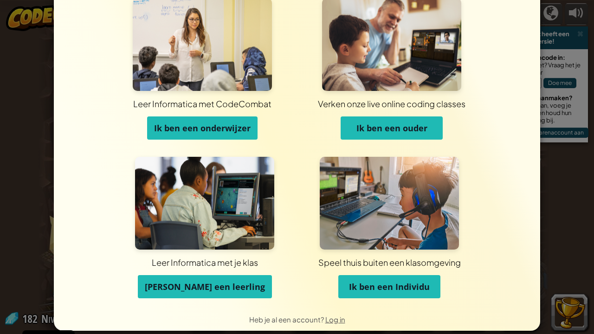
click at [407, 258] on span "Ik ben een Individu" at bounding box center [389, 286] width 81 height 11
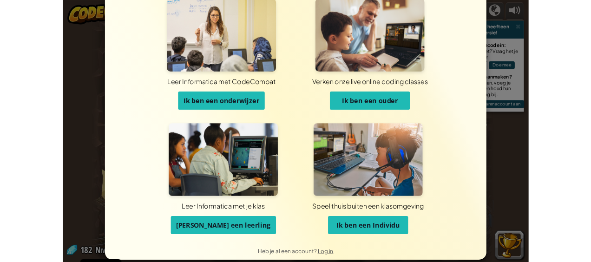
scroll to position [0, 0]
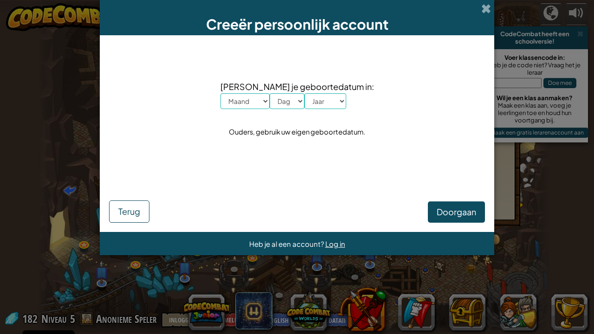
click at [270, 99] on select "Maand Januari Februari Maart April Mei Juni Juli Augustus September Oktober Nov…" at bounding box center [245, 101] width 49 height 16
select select "2"
click at [234, 93] on select "Maand Januari Februari Maart April Mei Juni Juli Augustus September Oktober Nov…" at bounding box center [245, 101] width 49 height 16
click at [299, 101] on select "Dag 1 2 3 4 5 6 7 8 9 10 11 12 13 14 15 16 17 18 19 20 21 22 23 24 25 26 27 28 …" at bounding box center [287, 101] width 35 height 16
select select "18"
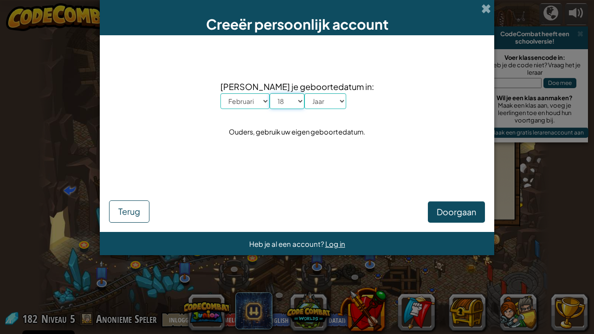
click at [283, 93] on select "Dag 1 2 3 4 5 6 7 8 9 10 11 12 13 14 15 16 17 18 19 20 21 22 23 24 25 26 27 28 …" at bounding box center [287, 101] width 35 height 16
click at [331, 106] on select "Jaar 2025 2024 2023 2022 2021 2020 2019 2018 2017 2016 2015 2014 2013 2012 2011…" at bounding box center [326, 101] width 42 height 16
select select "1998"
click at [318, 93] on select "Jaar 2025 2024 2023 2022 2021 2020 2019 2018 2017 2016 2015 2014 2013 2012 2011…" at bounding box center [326, 101] width 42 height 16
click at [450, 212] on span "Doorgaan" at bounding box center [456, 212] width 39 height 11
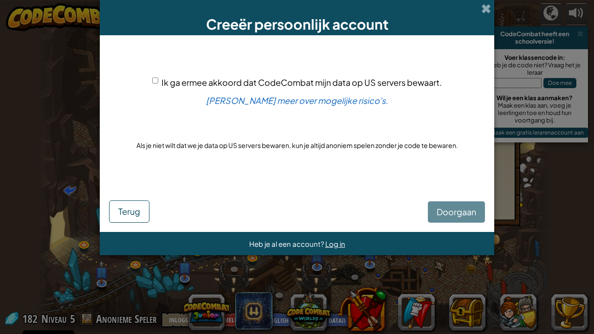
click at [435, 211] on div "Doorgaan Terug" at bounding box center [297, 202] width 376 height 39
click at [160, 83] on div "Ik ga ermee akkoord dat CodeCombat mijn data op US servers bewaart." at bounding box center [297, 82] width 290 height 13
click at [156, 82] on input "Ik ga ermee akkoord dat CodeCombat mijn data op US servers bewaart." at bounding box center [155, 81] width 6 height 6
checkbox input "true"
click at [444, 208] on span "Doorgaan" at bounding box center [456, 212] width 39 height 11
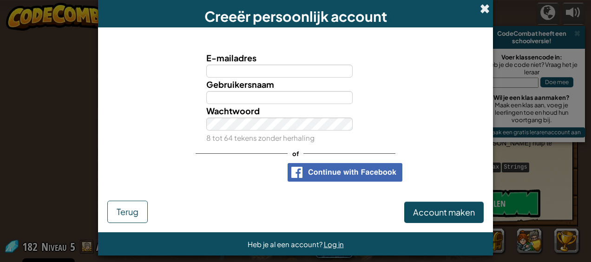
click at [480, 10] on span at bounding box center [485, 9] width 10 height 10
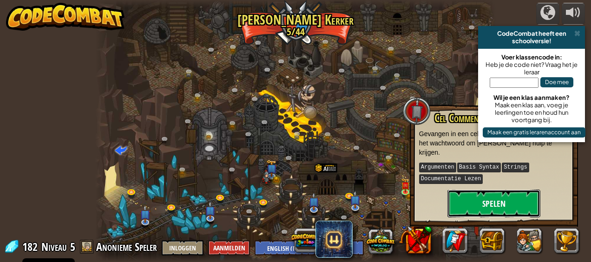
click at [498, 201] on button "Spelen" at bounding box center [493, 203] width 93 height 28
